Goal: Information Seeking & Learning: Learn about a topic

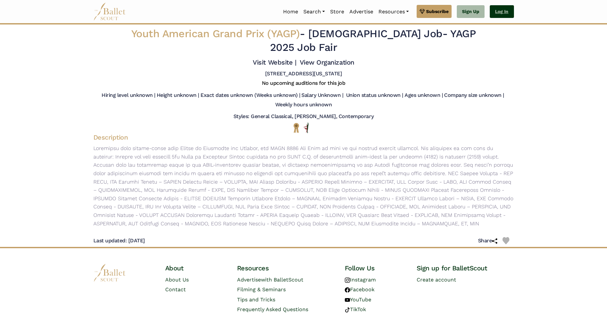
click at [497, 13] on link "Log In" at bounding box center [502, 11] width 24 height 13
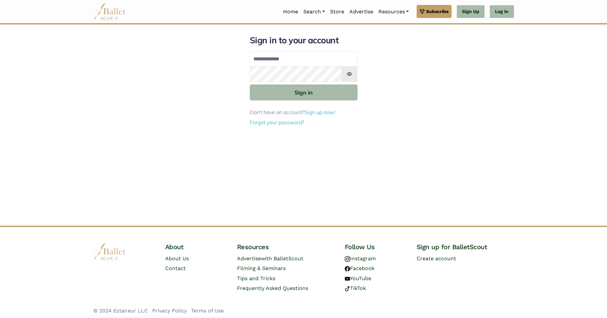
type input "**********"
click at [316, 90] on button "Sign in" at bounding box center [304, 93] width 108 height 16
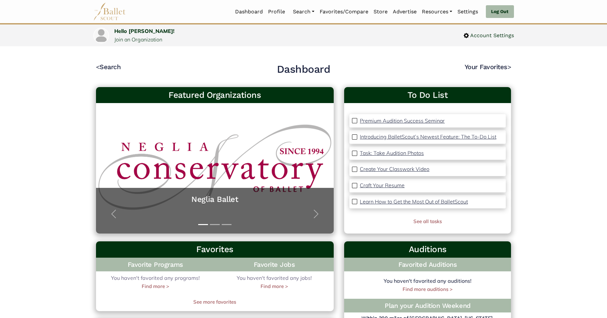
click at [395, 184] on p "Craft Your Resume" at bounding box center [382, 185] width 45 height 7
click at [306, 9] on link "Search" at bounding box center [303, 12] width 27 height 14
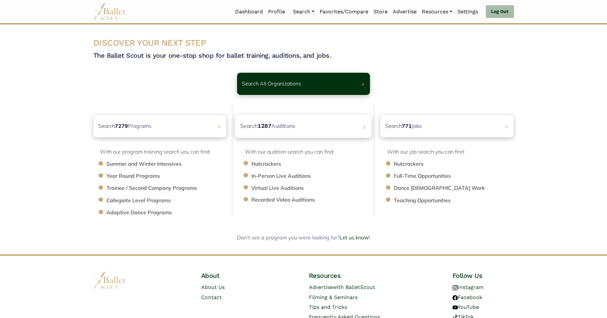
click at [280, 126] on p "Search 1287 Auditions" at bounding box center [267, 126] width 55 height 9
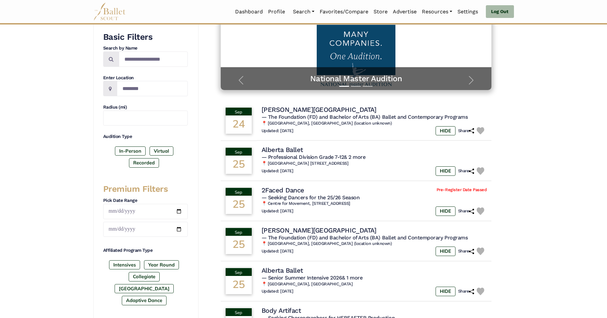
scroll to position [126, 0]
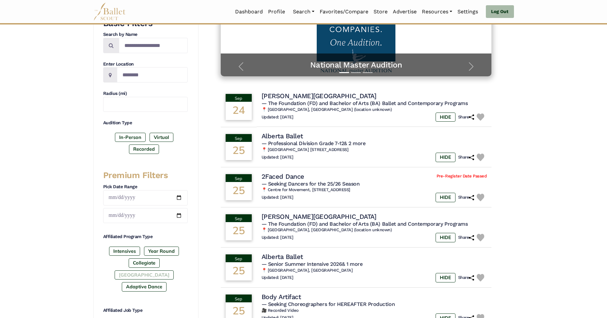
click at [163, 271] on label "[GEOGRAPHIC_DATA]" at bounding box center [144, 275] width 59 height 9
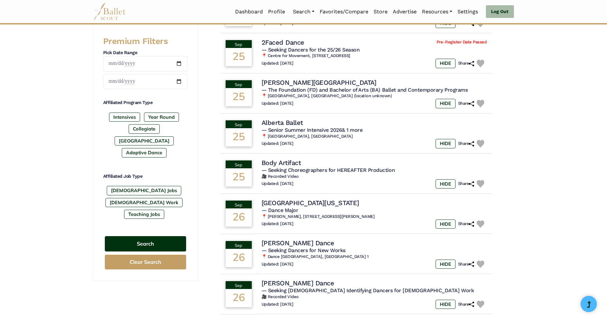
click at [159, 236] on button "Search" at bounding box center [145, 243] width 81 height 15
